Goal: Task Accomplishment & Management: Manage account settings

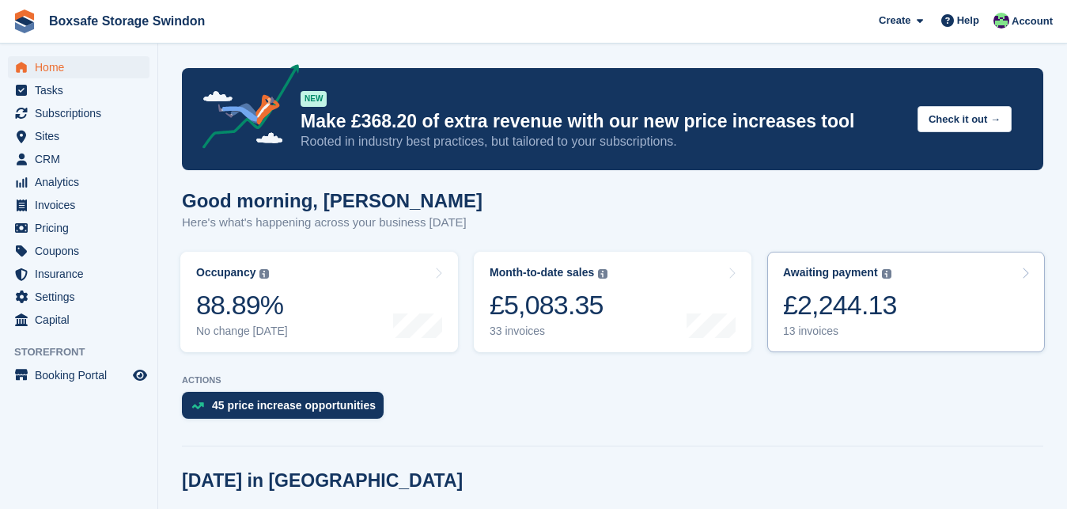
click at [825, 315] on div "£2,244.13" at bounding box center [840, 305] width 114 height 32
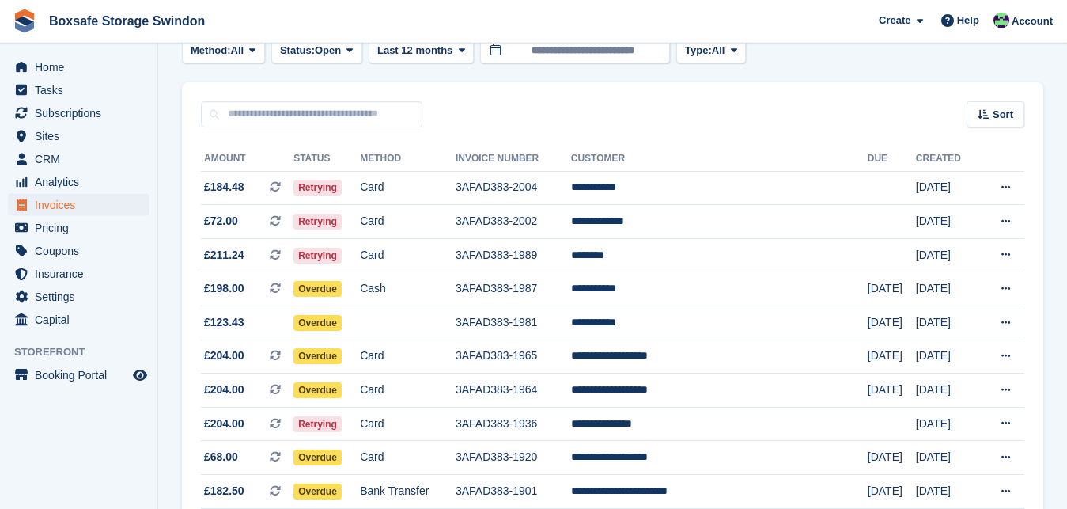
scroll to position [72, 0]
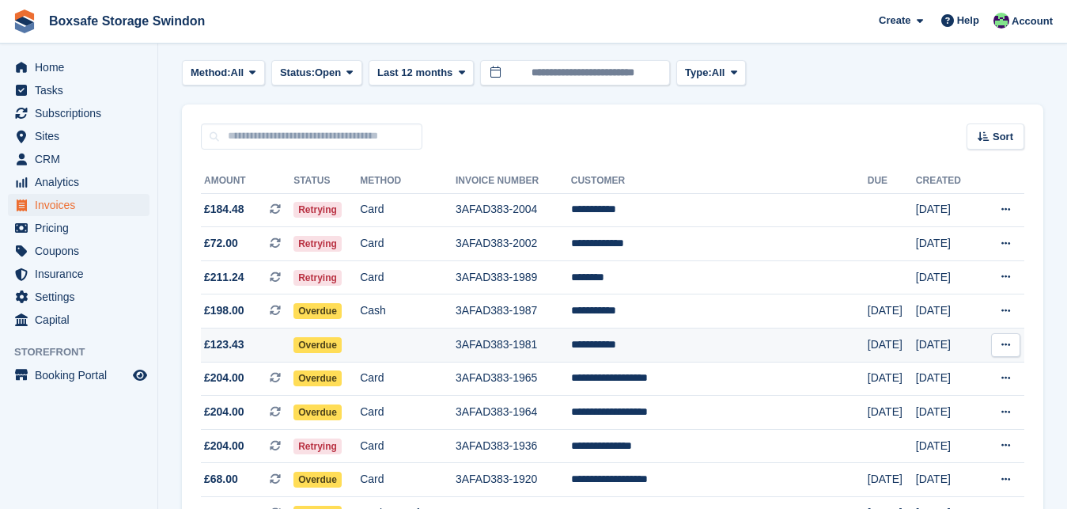
click at [655, 343] on td "**********" at bounding box center [719, 345] width 297 height 34
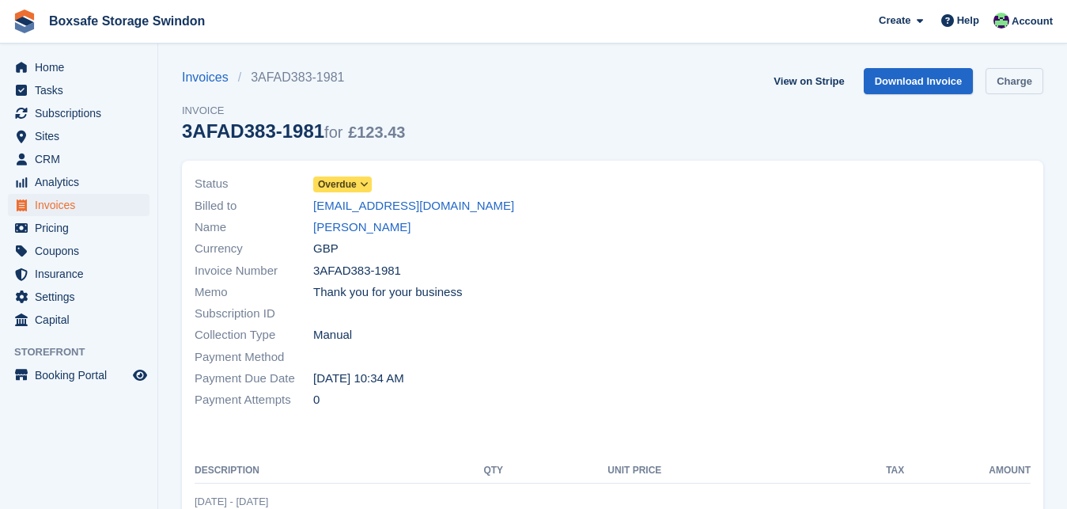
click at [995, 86] on link "Charge" at bounding box center [1015, 81] width 58 height 26
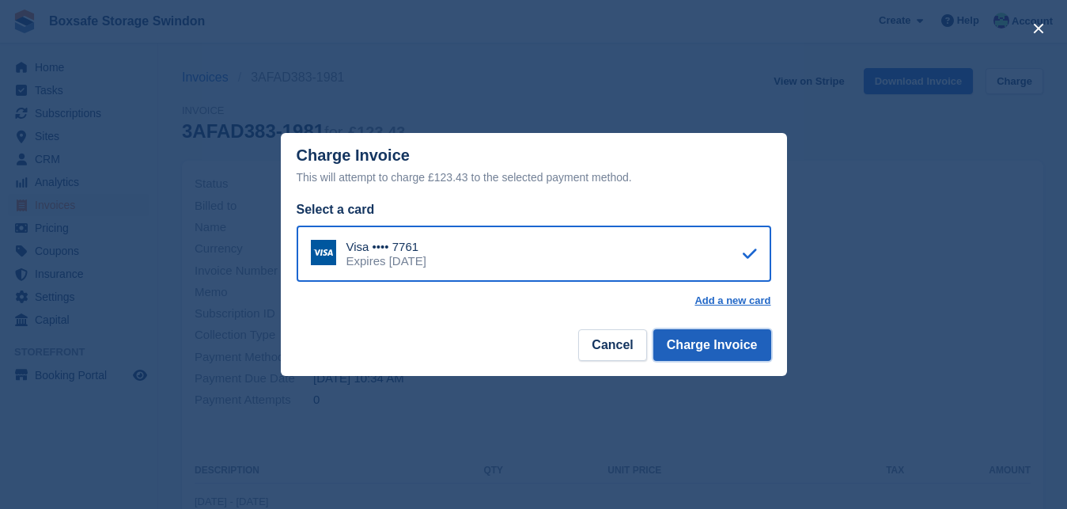
click at [701, 343] on button "Charge Invoice" at bounding box center [713, 345] width 118 height 32
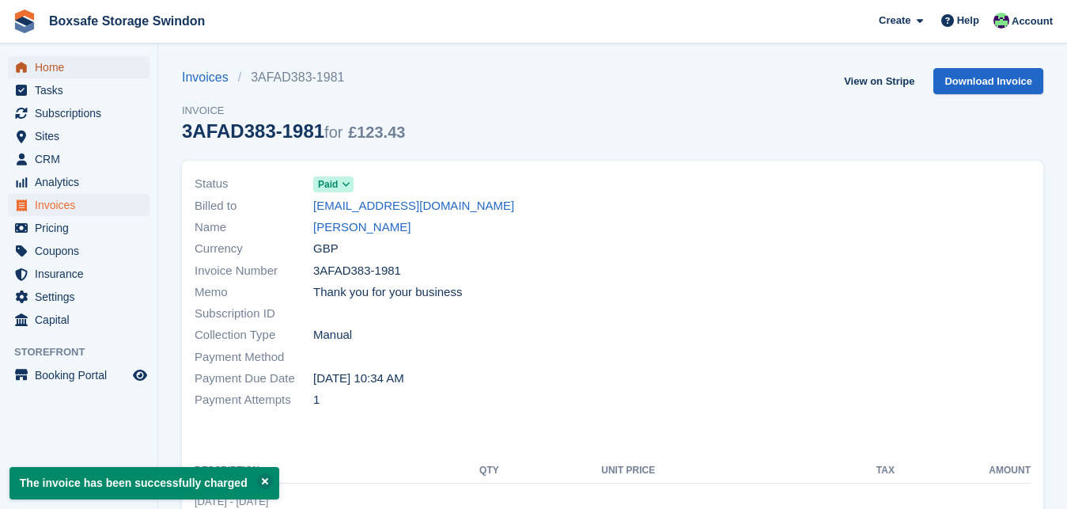
click at [72, 71] on span "Home" at bounding box center [82, 67] width 95 height 22
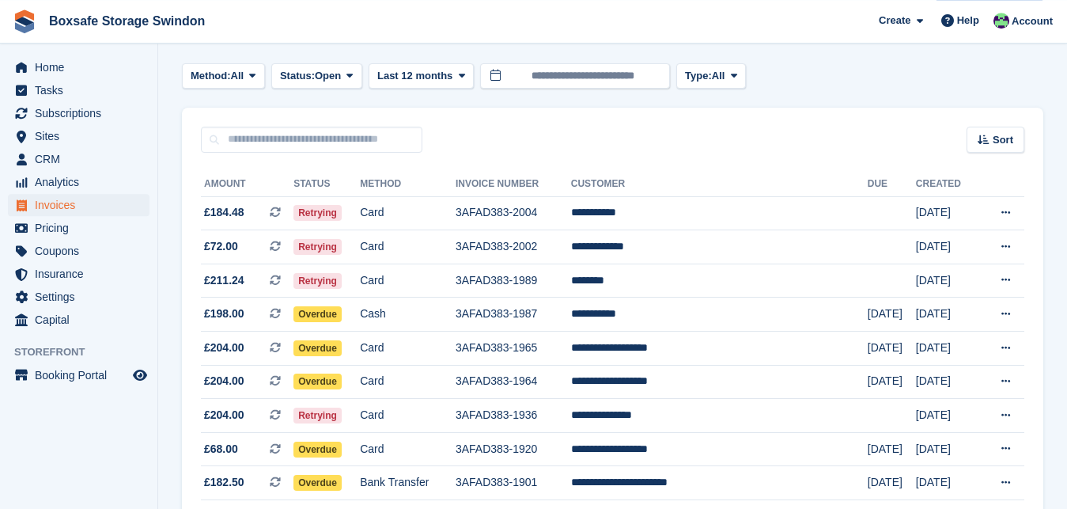
scroll to position [89, 0]
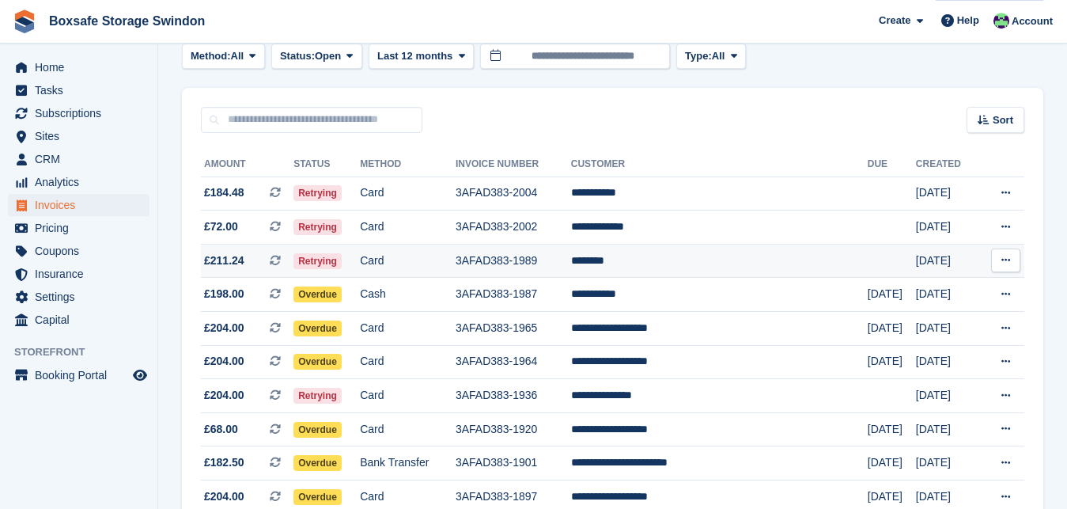
click at [644, 260] on td "********" at bounding box center [719, 261] width 297 height 34
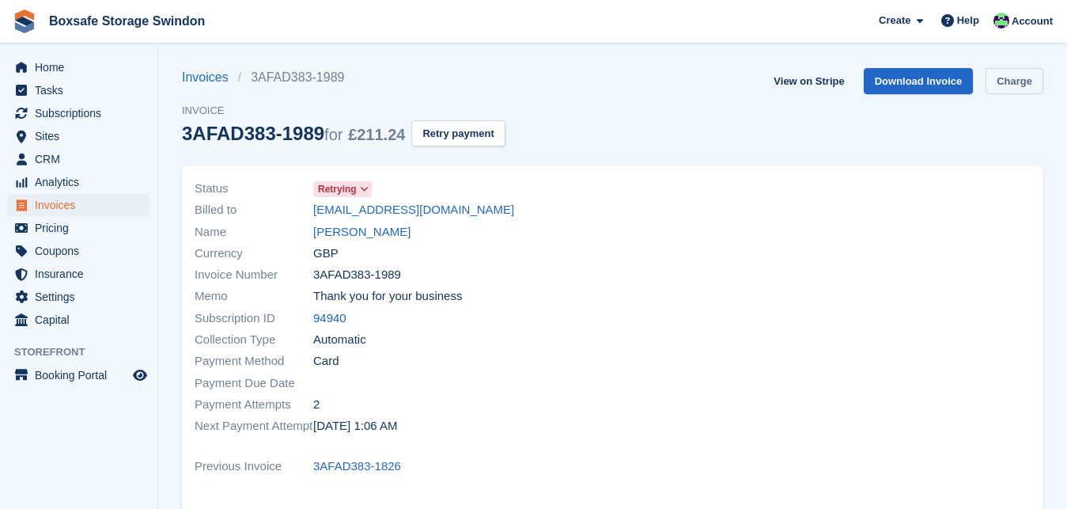
click at [996, 78] on link "Charge" at bounding box center [1015, 81] width 58 height 26
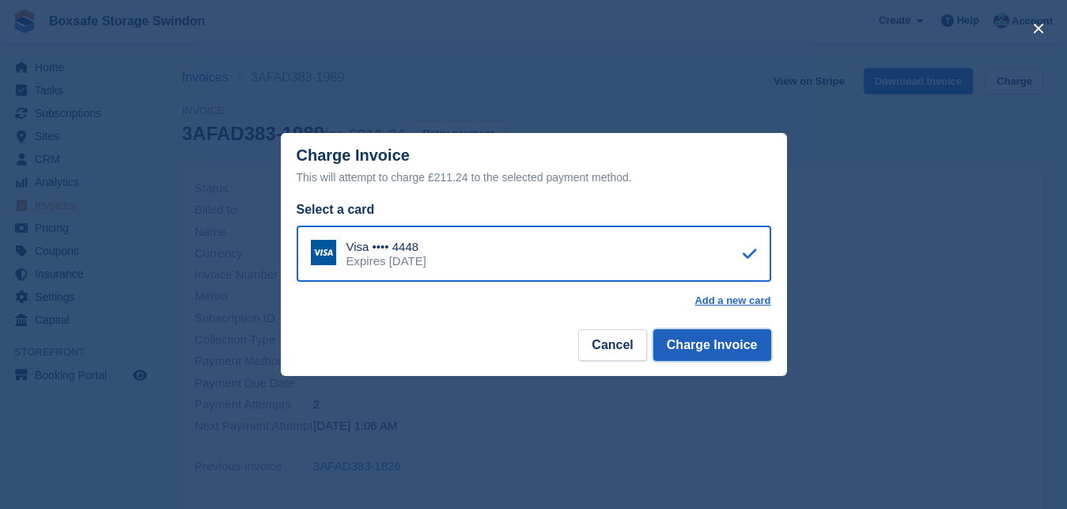
click at [719, 347] on button "Charge Invoice" at bounding box center [713, 345] width 118 height 32
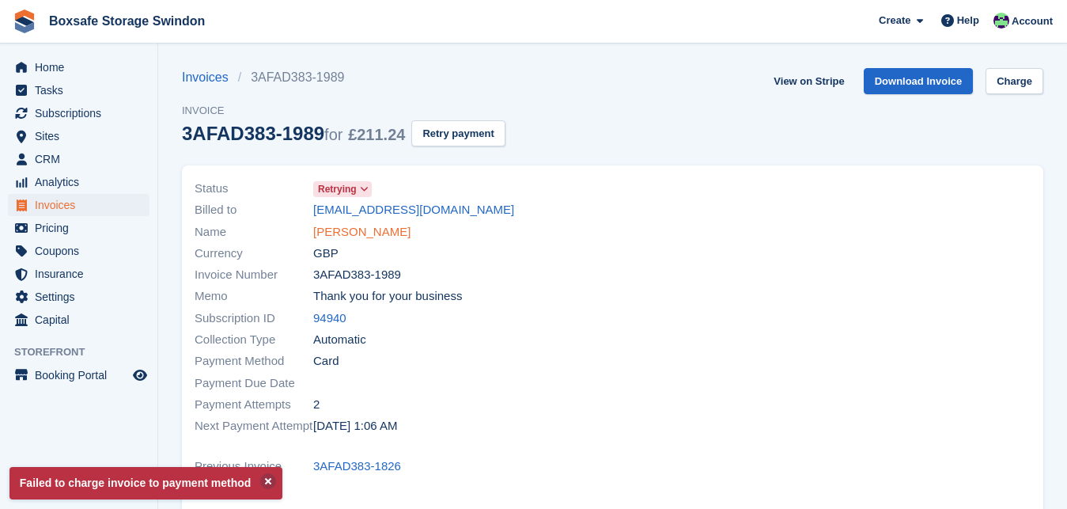
click at [343, 229] on link "L Cowley" at bounding box center [361, 232] width 97 height 18
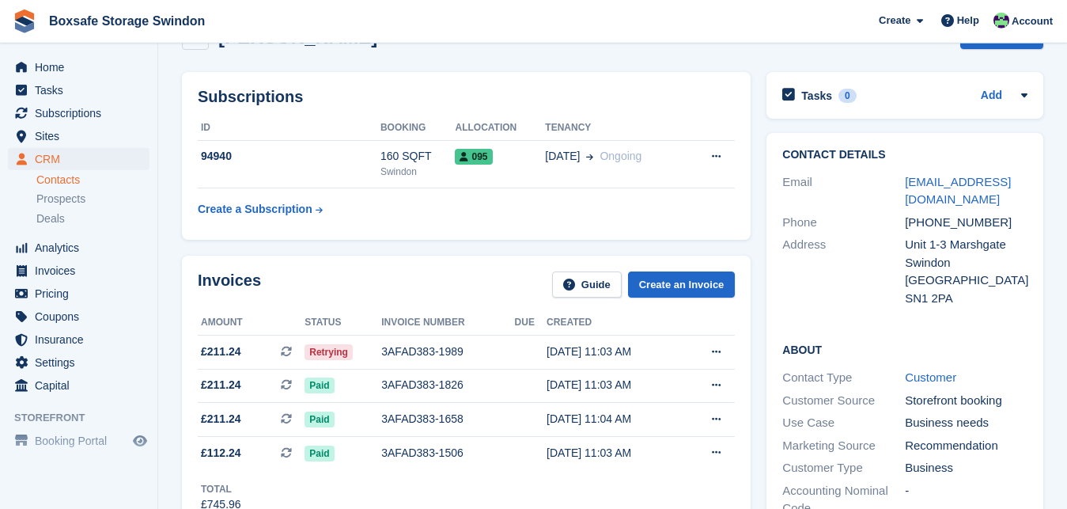
scroll to position [40, 0]
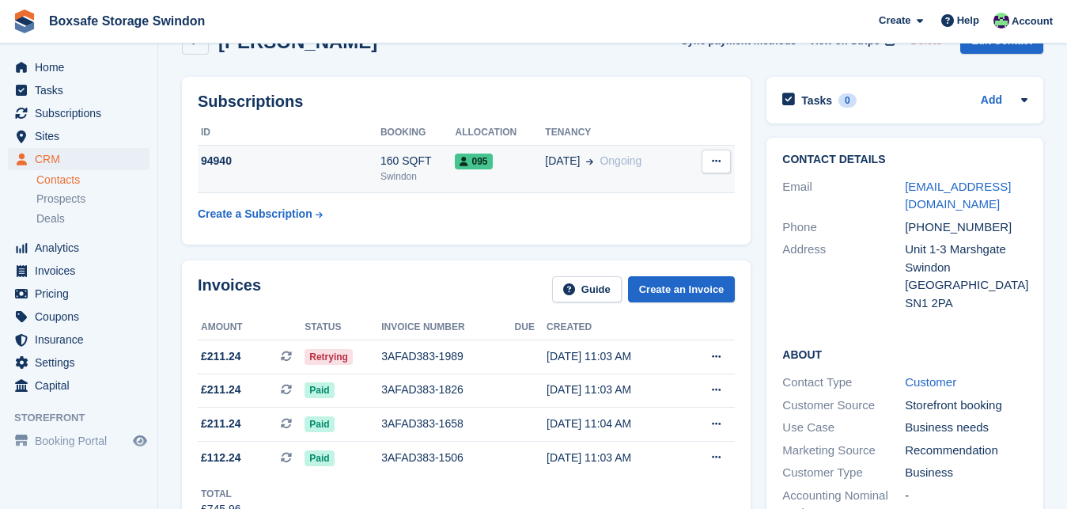
click at [267, 158] on div "94940" at bounding box center [289, 161] width 183 height 17
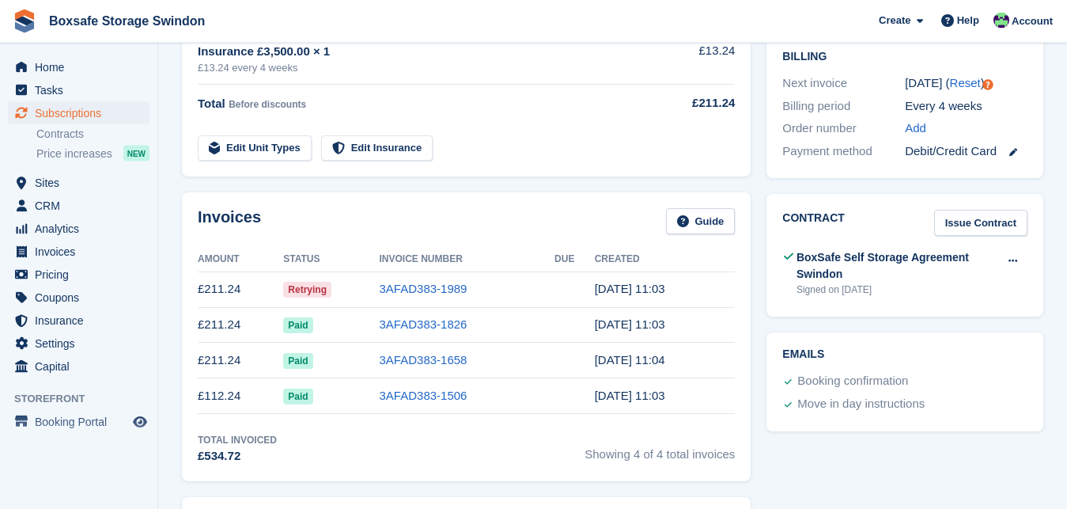
scroll to position [349, 0]
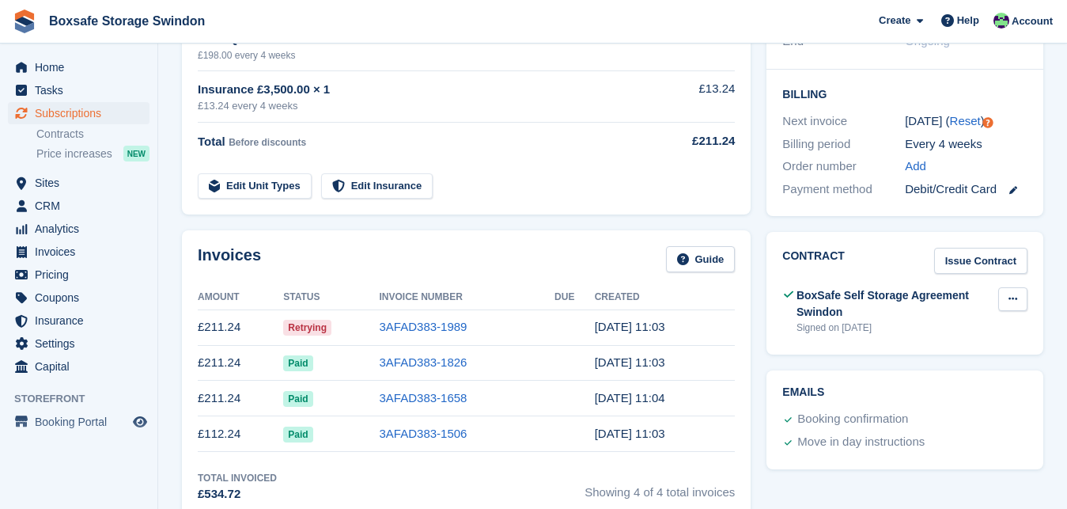
click at [1014, 293] on button at bounding box center [1013, 299] width 29 height 24
click at [921, 332] on p "View" at bounding box center [952, 330] width 138 height 21
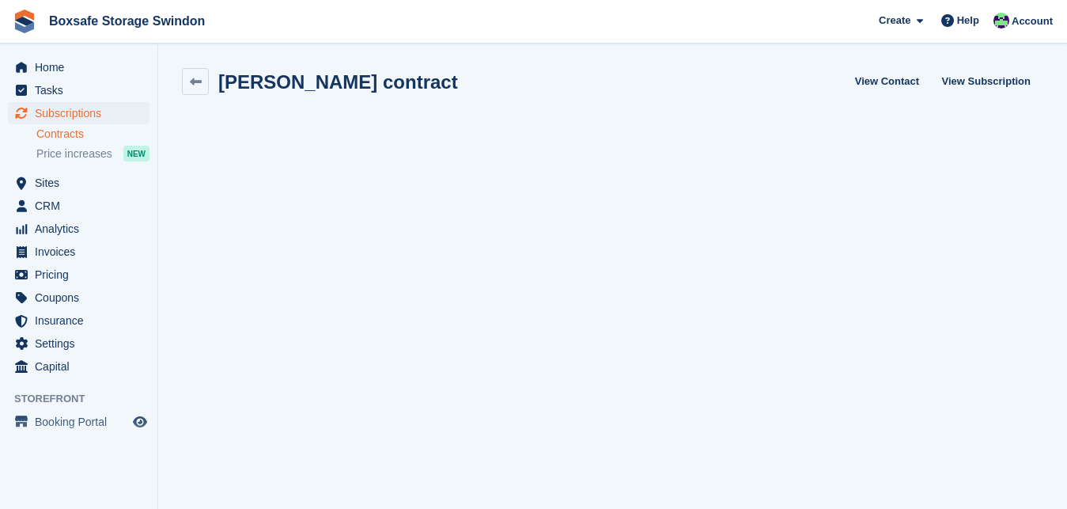
scroll to position [2, 0]
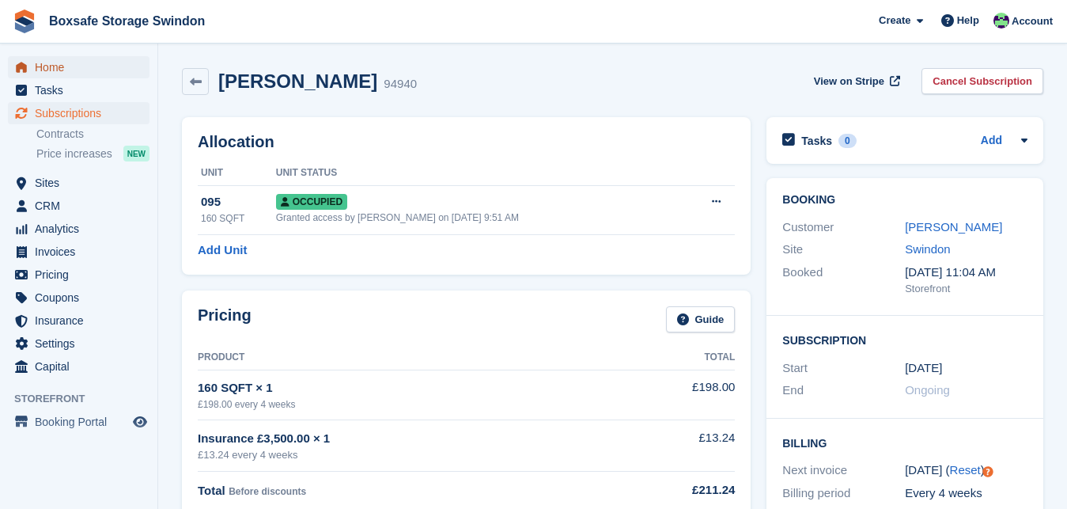
click at [73, 69] on span "Home" at bounding box center [82, 67] width 95 height 22
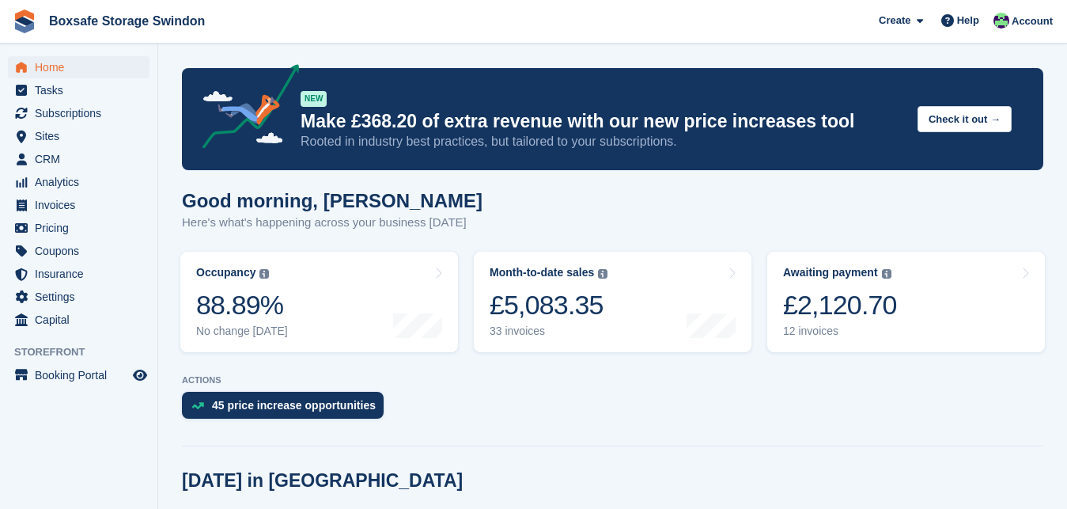
click at [828, 313] on div "£2,120.70" at bounding box center [840, 305] width 114 height 32
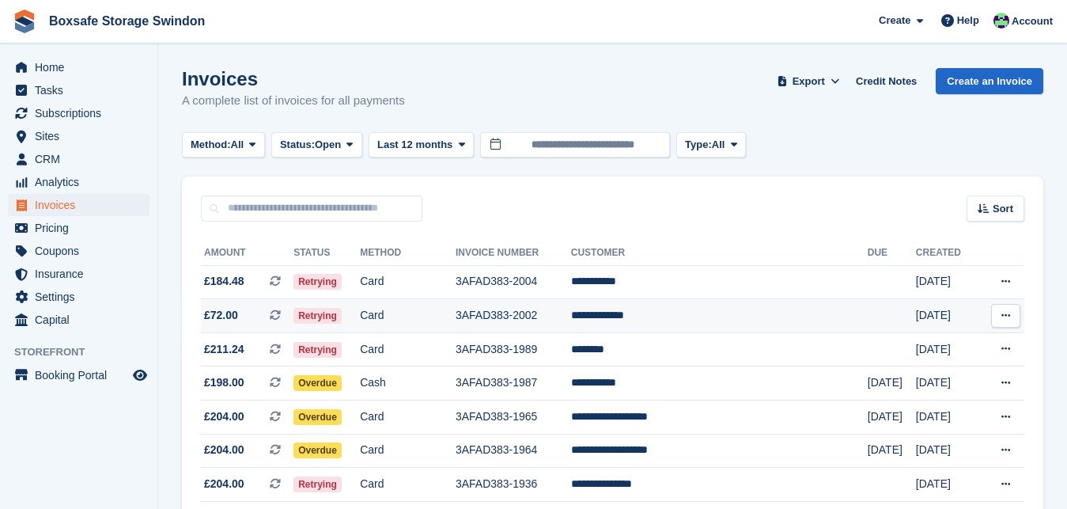
click at [677, 318] on td "**********" at bounding box center [719, 316] width 297 height 34
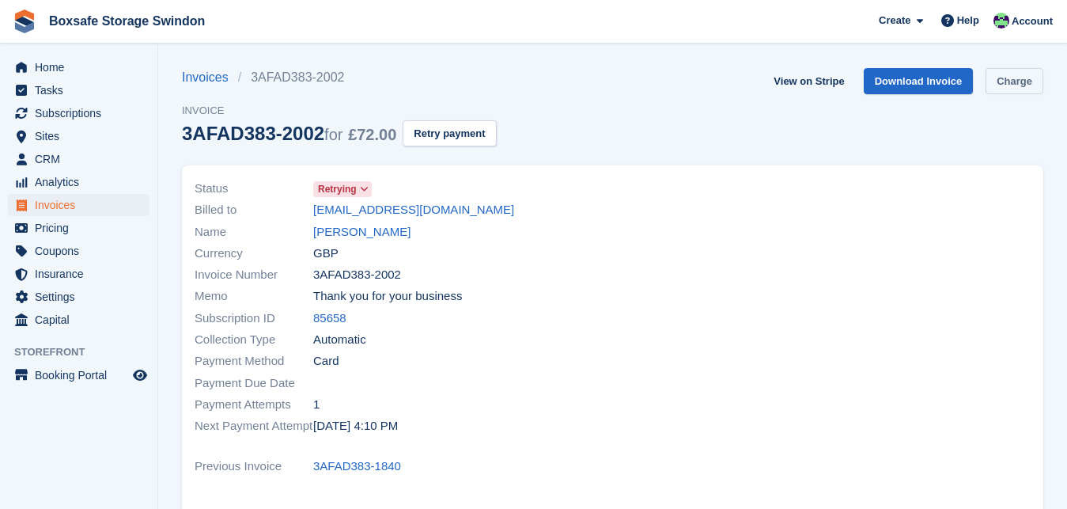
click at [1015, 83] on link "Charge" at bounding box center [1015, 81] width 58 height 26
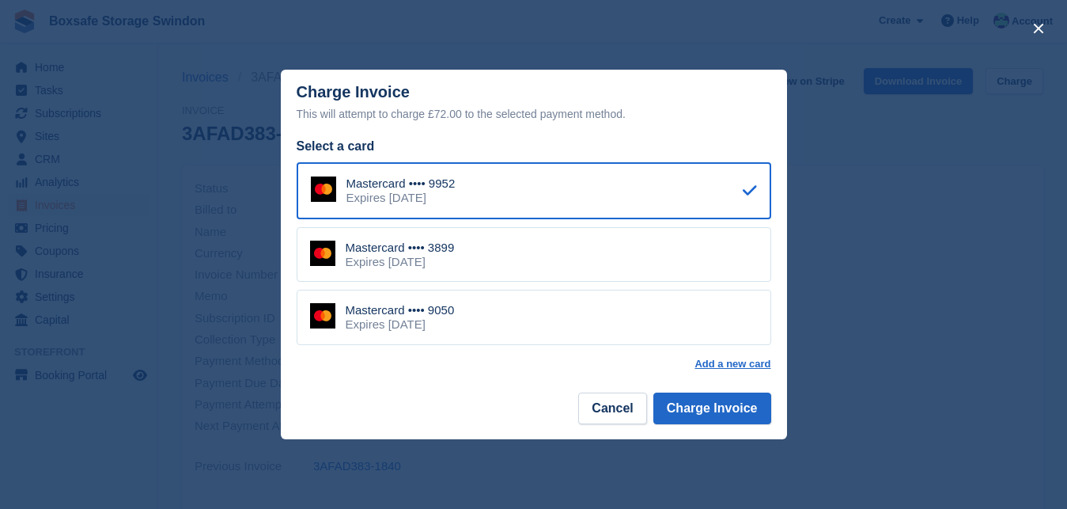
click at [583, 328] on div "Mastercard •••• 9050 Expires September 2027" at bounding box center [534, 317] width 475 height 55
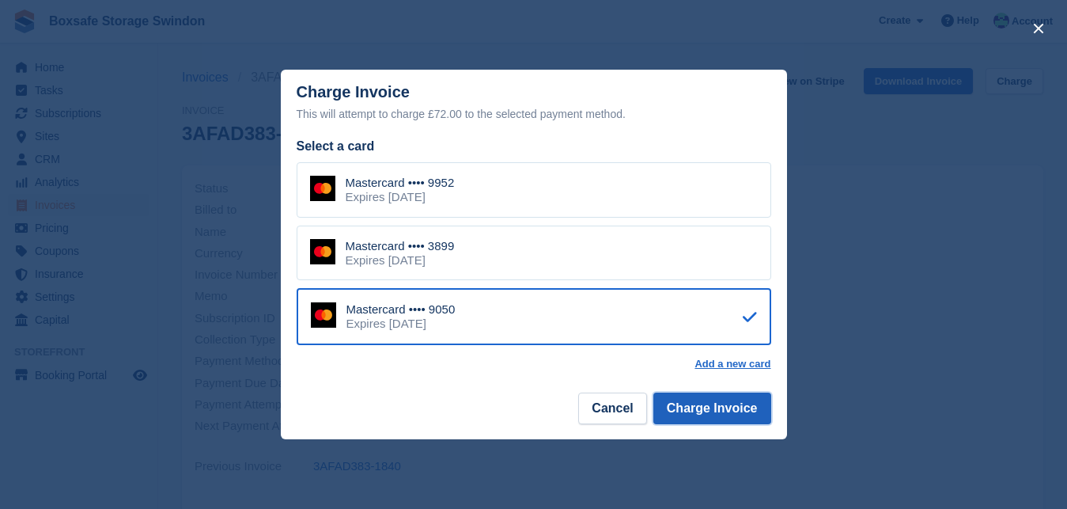
click at [714, 417] on button "Charge Invoice" at bounding box center [713, 408] width 118 height 32
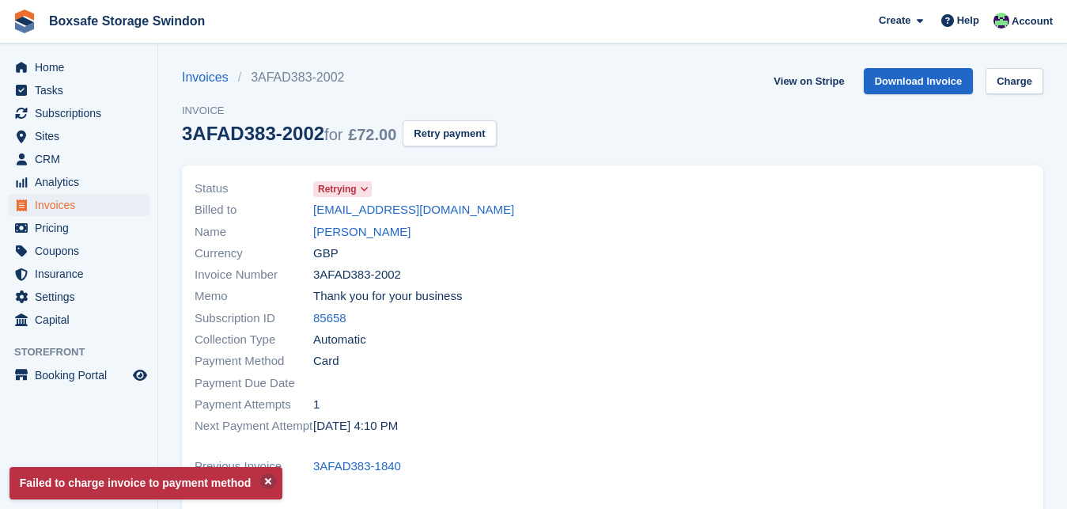
click at [787, 247] on div at bounding box center [827, 308] width 428 height 278
click at [1040, 76] on link "Charge" at bounding box center [1015, 81] width 58 height 26
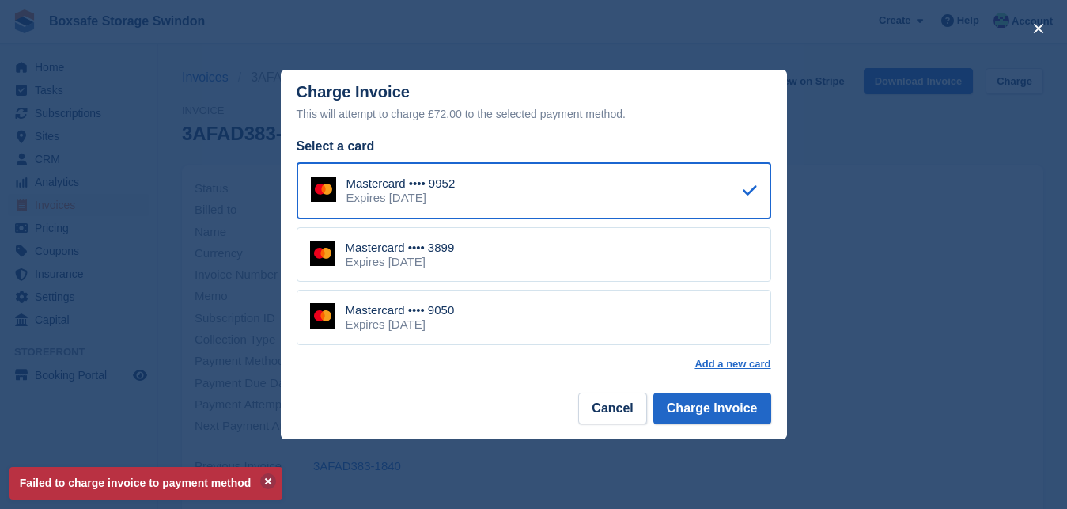
click at [604, 263] on div "Mastercard •••• 3899 Expires March 2027" at bounding box center [534, 254] width 475 height 55
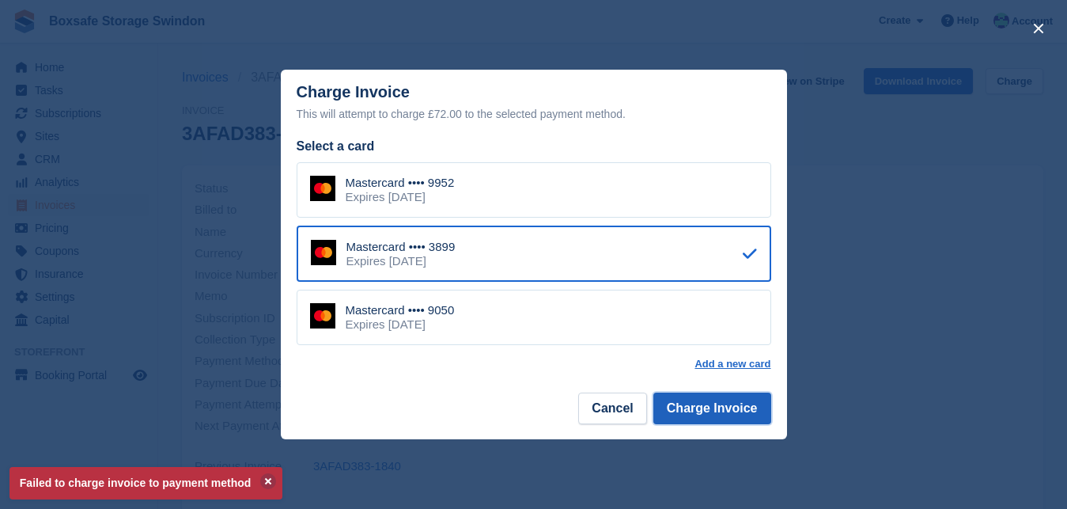
click at [707, 407] on button "Charge Invoice" at bounding box center [713, 408] width 118 height 32
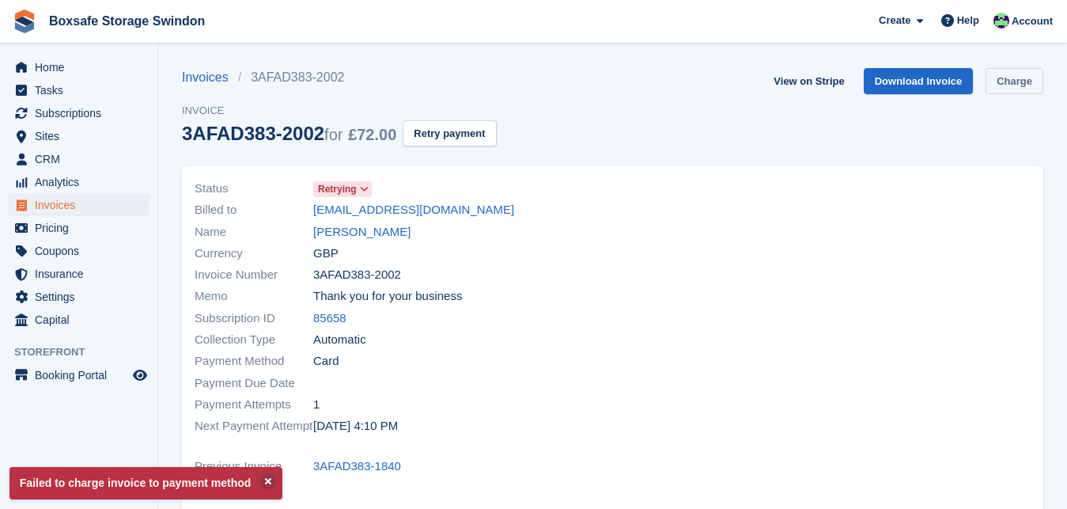
click at [1025, 81] on link "Charge" at bounding box center [1015, 81] width 58 height 26
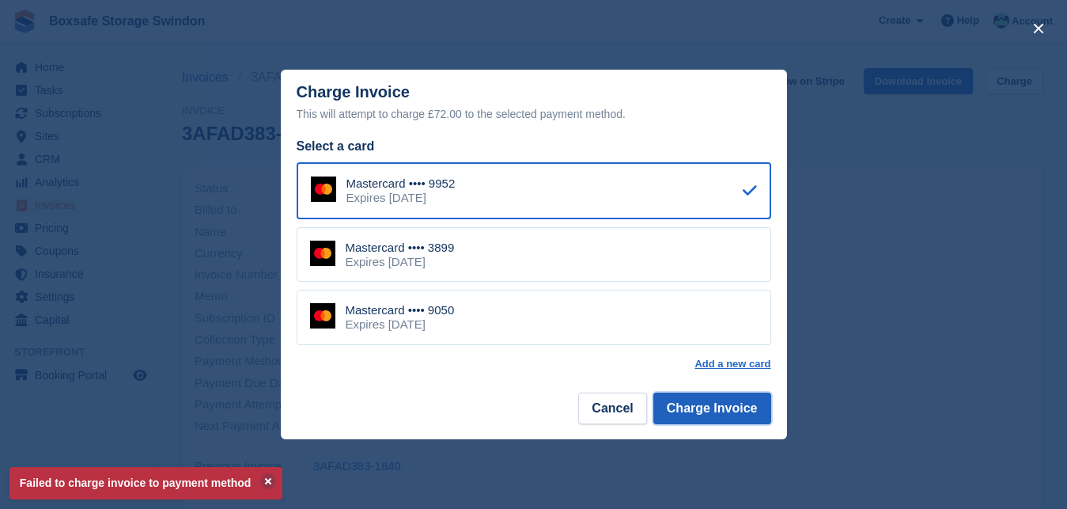
click at [701, 423] on button "Charge Invoice" at bounding box center [713, 408] width 118 height 32
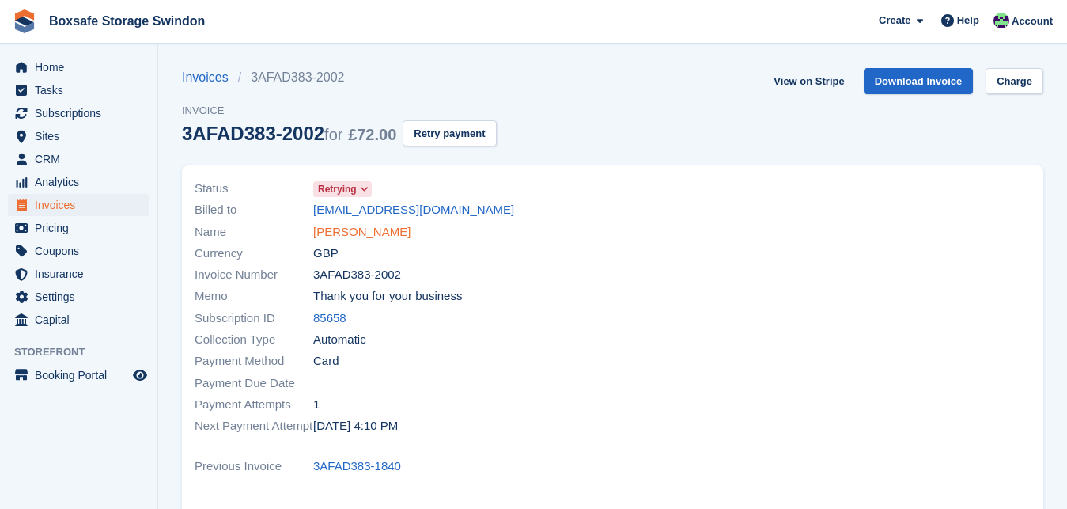
click at [328, 233] on link "Geoff Swatton" at bounding box center [361, 232] width 97 height 18
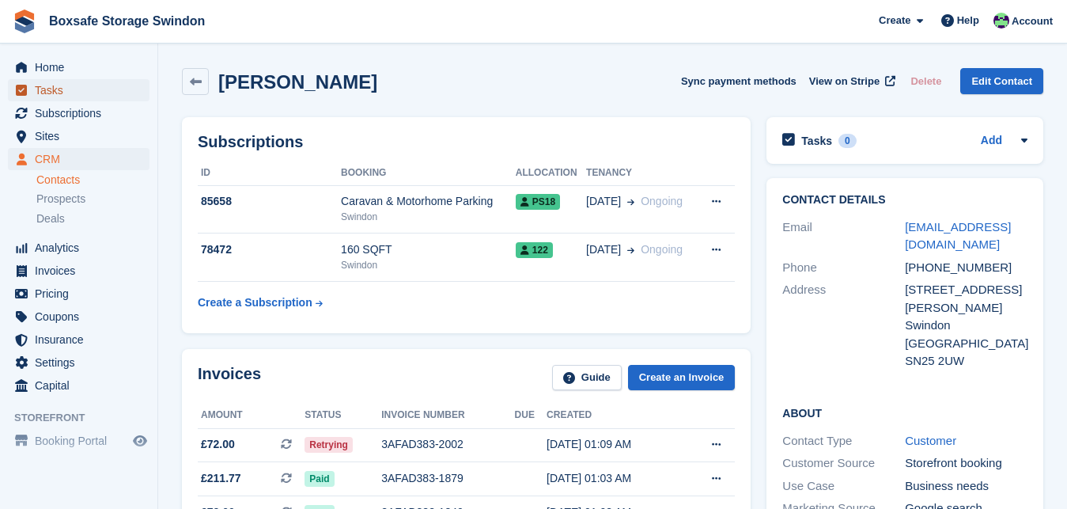
click at [127, 85] on span "Tasks" at bounding box center [82, 90] width 95 height 22
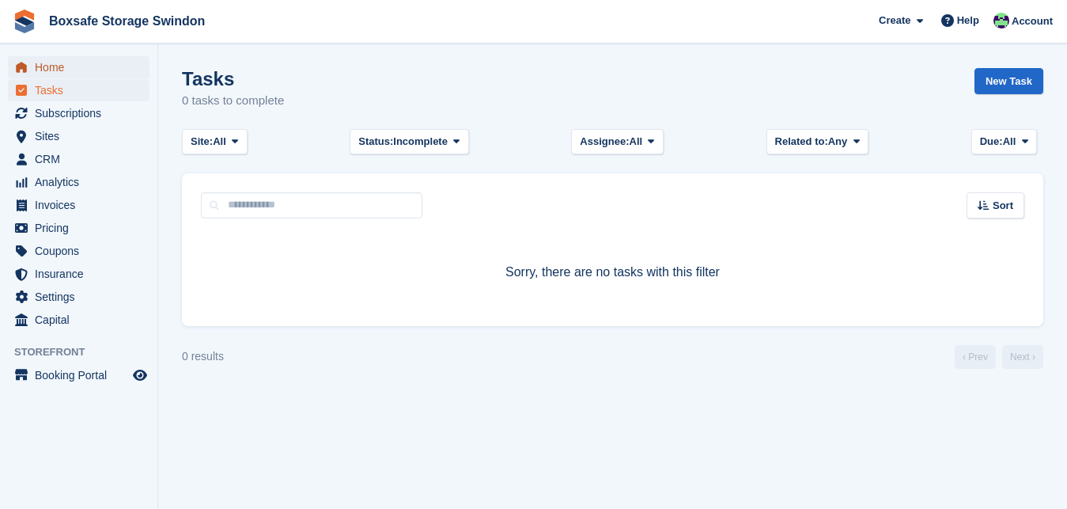
click at [118, 72] on span "Home" at bounding box center [82, 67] width 95 height 22
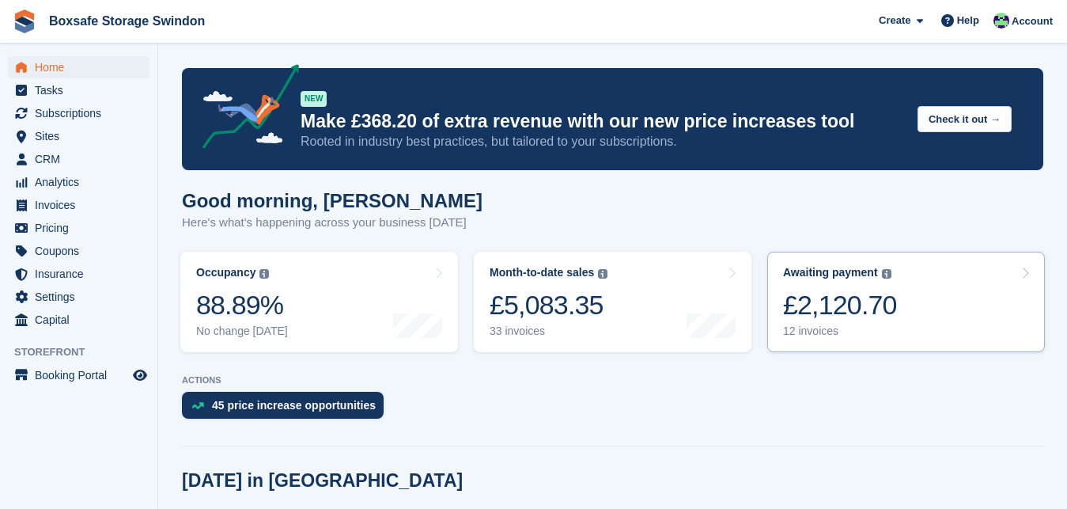
click at [814, 307] on div "£2,120.70" at bounding box center [840, 305] width 114 height 32
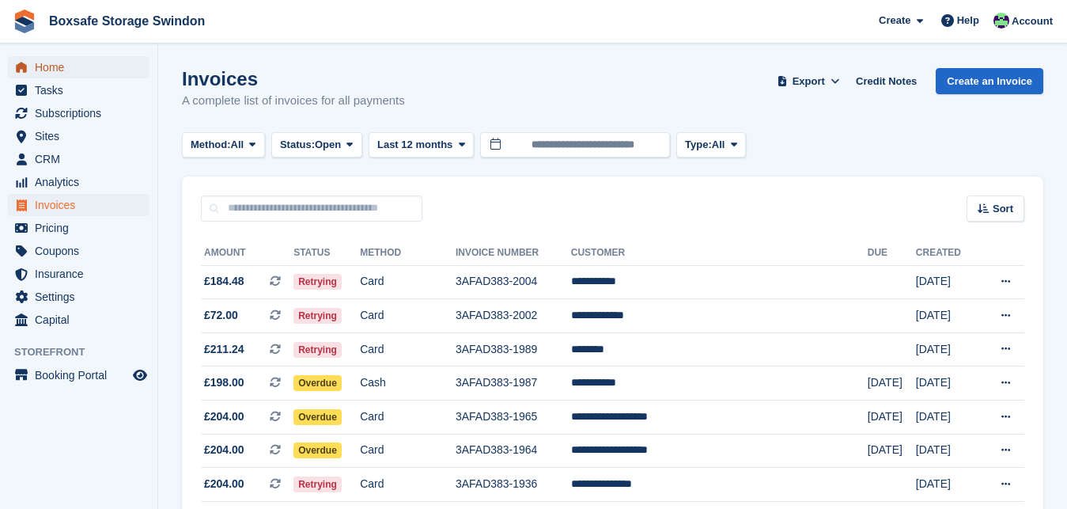
click at [83, 64] on span "Home" at bounding box center [82, 67] width 95 height 22
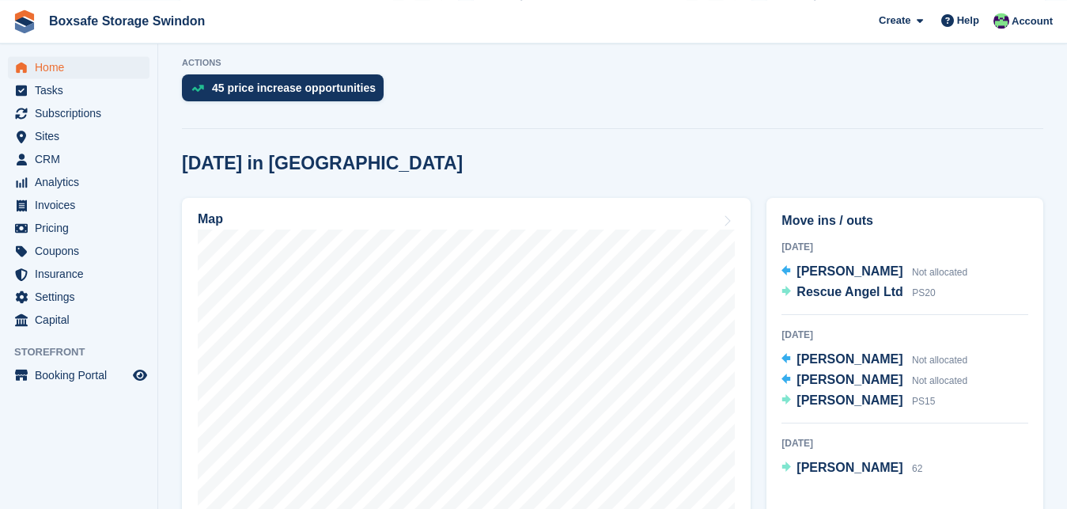
scroll to position [324, 0]
